Goal: Information Seeking & Learning: Understand process/instructions

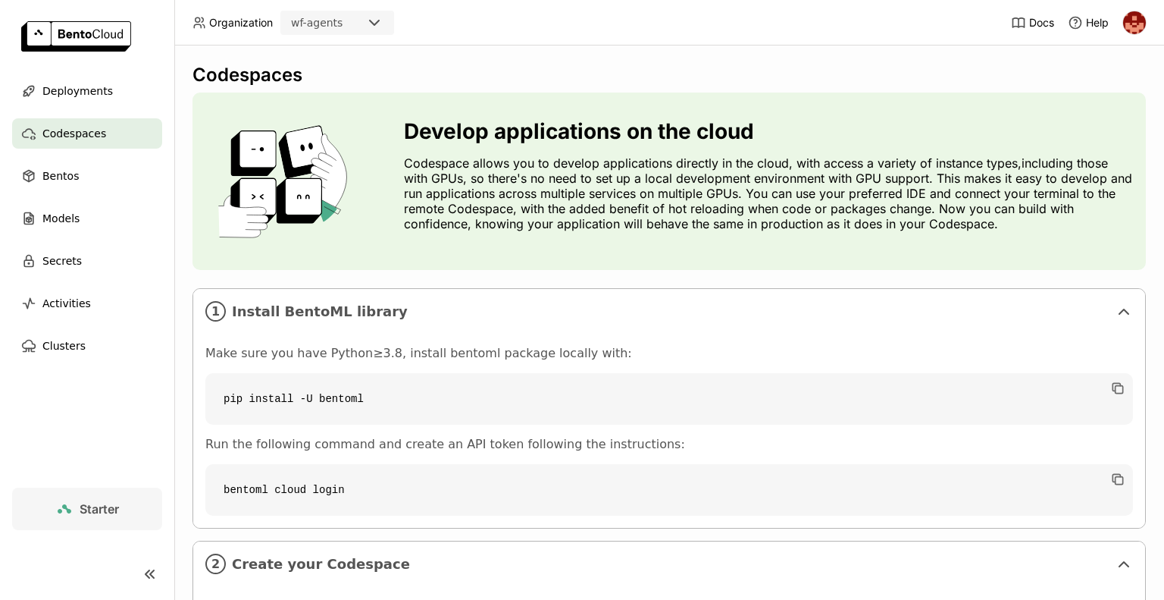
click at [511, 336] on div "Make sure you have Python≥3.8, install bentoml package locally with: pip instal…" at bounding box center [669, 431] width 952 height 194
click at [86, 96] on span "Deployments" at bounding box center [77, 91] width 70 height 18
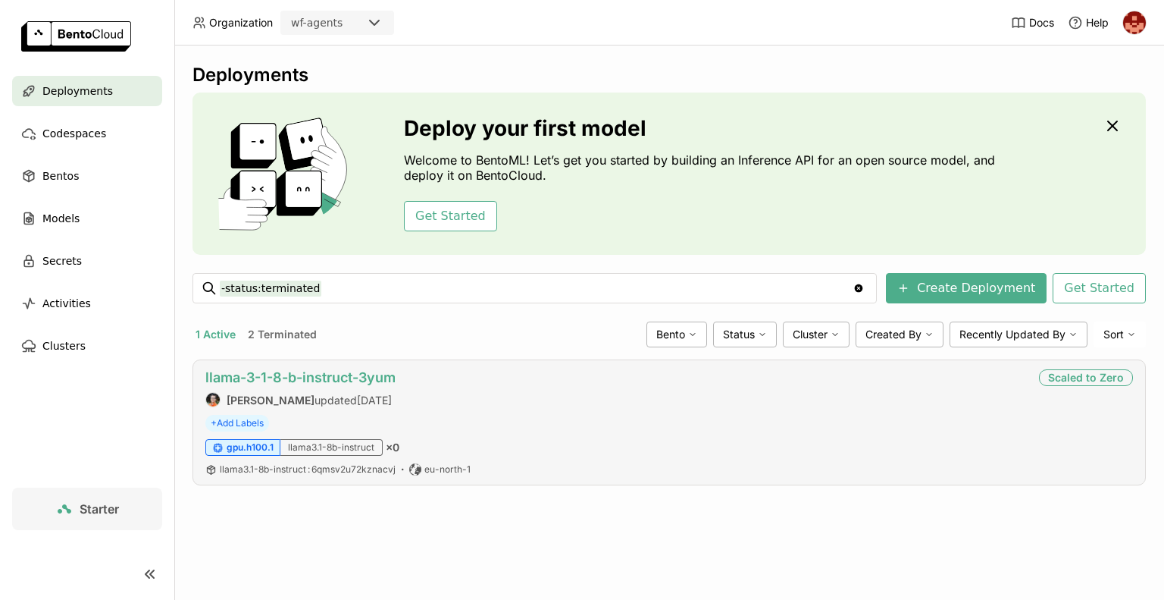
click at [335, 371] on link "llama-3-1-8-b-instruct-3yum" at bounding box center [300, 377] width 190 height 16
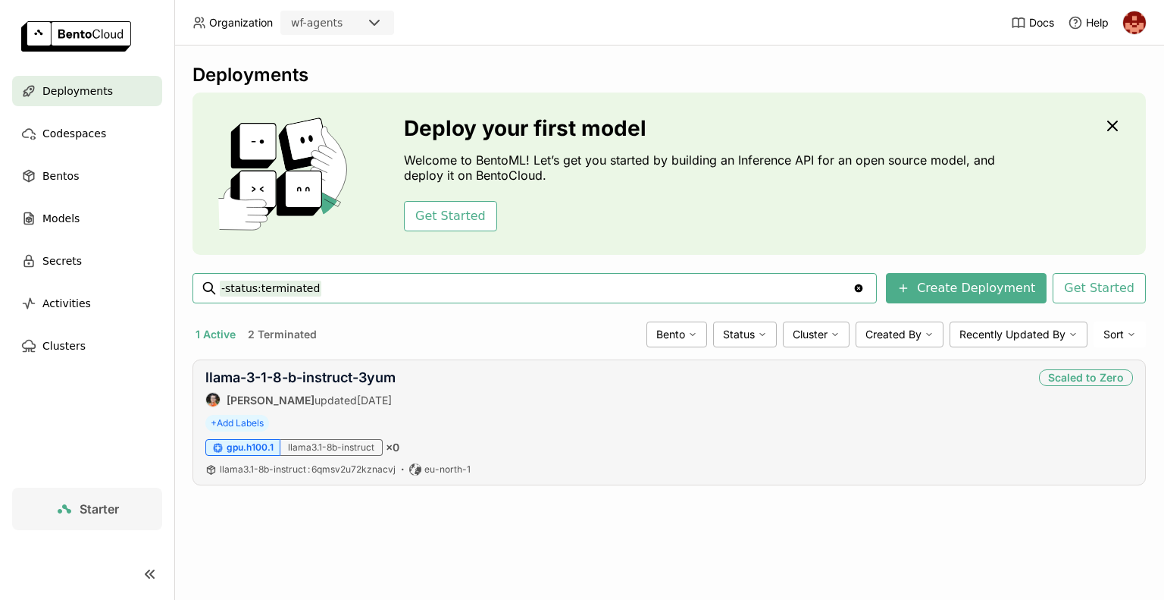
click at [327, 449] on div "llama3.1-8b-instruct" at bounding box center [331, 447] width 102 height 17
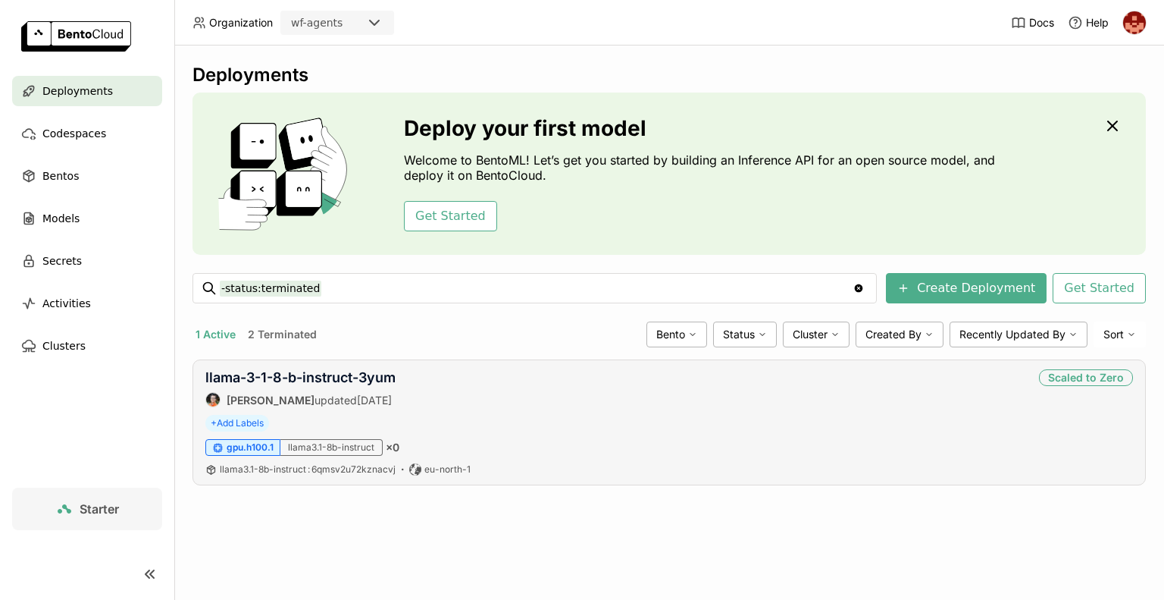
click at [266, 450] on span "gpu.h100.1" at bounding box center [250, 447] width 47 height 12
click at [305, 399] on div "[PERSON_NAME] updated [DATE]" at bounding box center [300, 399] width 190 height 15
click at [385, 380] on link "llama-3-1-8-b-instruct-3yum" at bounding box center [300, 377] width 190 height 16
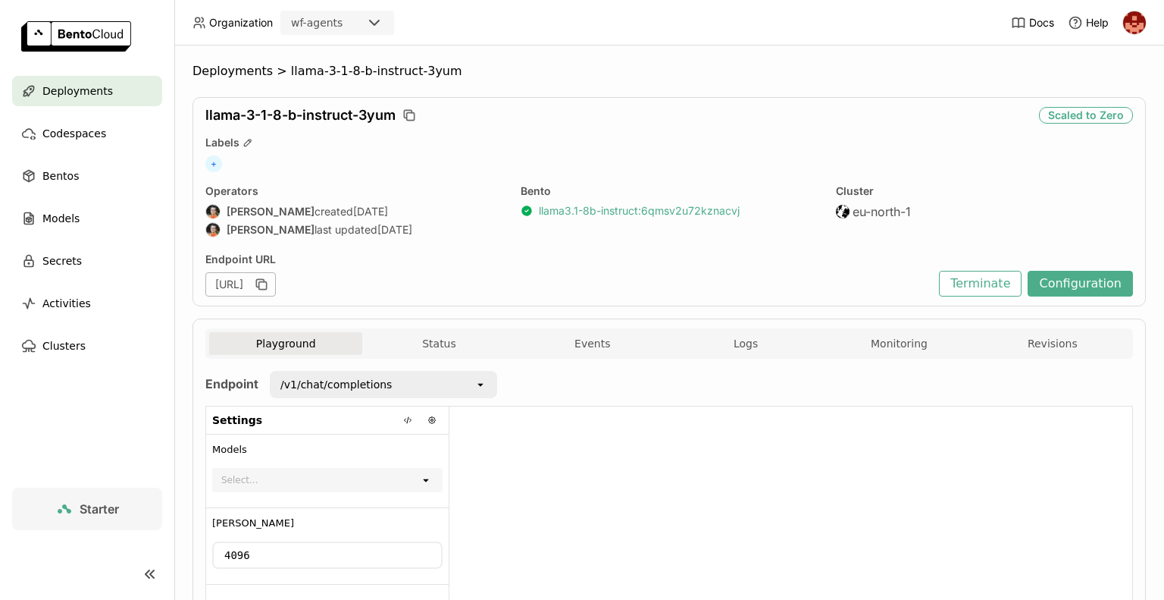
click at [644, 207] on link "llama3.1-8b-instruct : 6qmsv2u72kznacvj" at bounding box center [639, 211] width 201 height 14
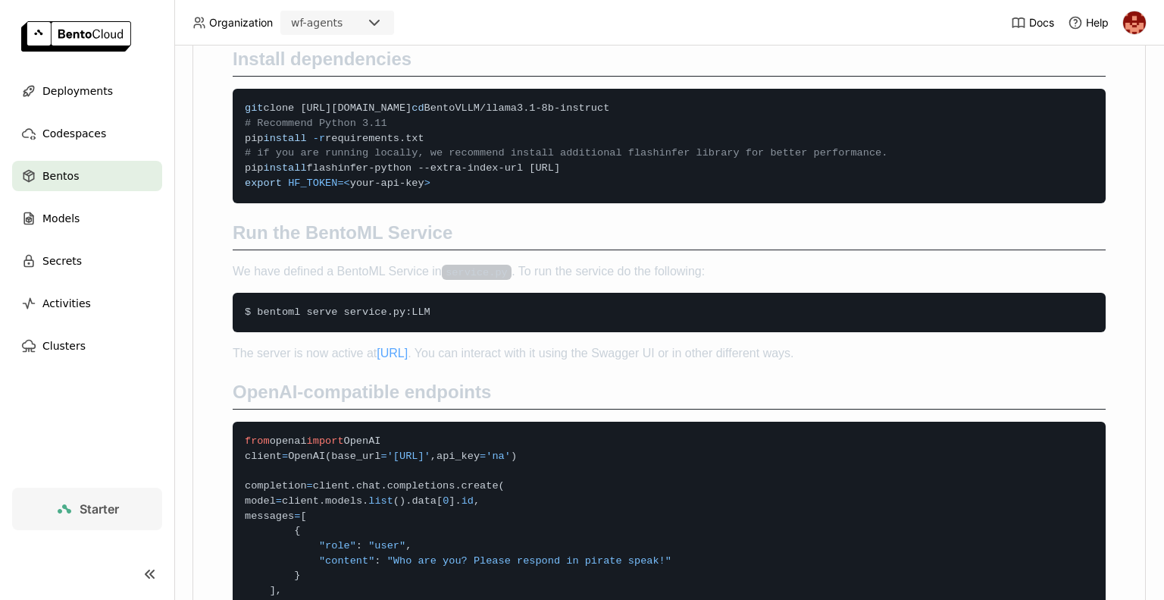
scroll to position [695, 0]
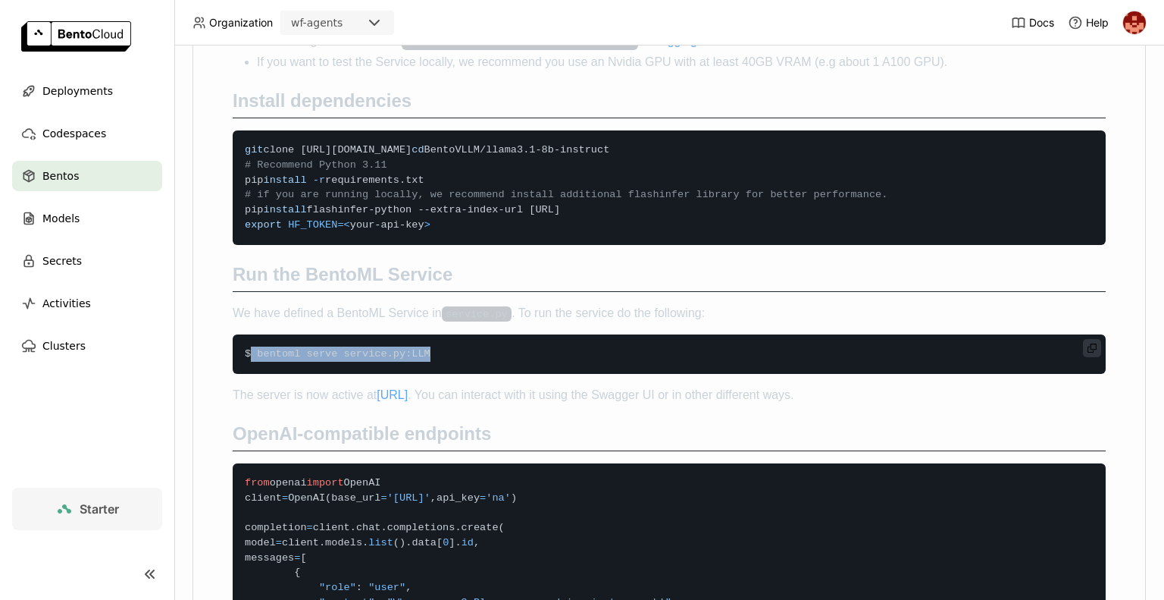
drag, startPoint x: 414, startPoint y: 409, endPoint x: 250, endPoint y: 409, distance: 163.7
click at [250, 359] on span "$ bentoml serve service . py : LLM" at bounding box center [338, 353] width 186 height 11
copy span "bentoml serve service . py : LLM"
